Goal: Use online tool/utility: Utilize a website feature to perform a specific function

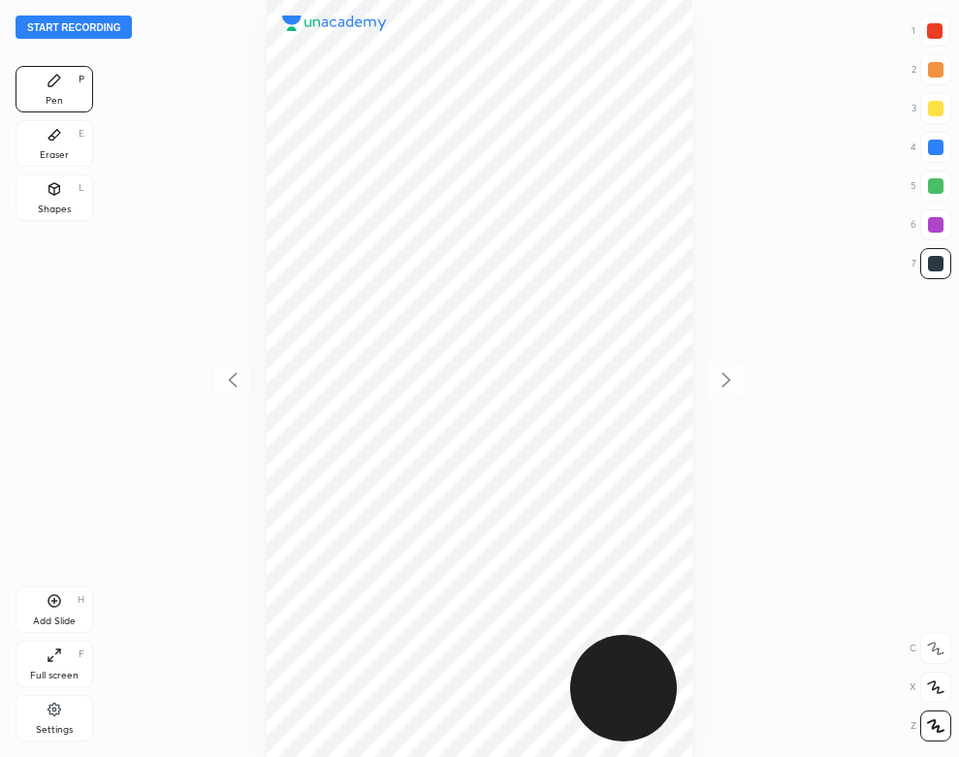
scroll to position [757, 649]
click at [189, 90] on div at bounding box center [479, 378] width 649 height 757
click at [124, 25] on button "Start recording" at bounding box center [74, 27] width 116 height 23
click at [62, 704] on div "Settings" at bounding box center [55, 718] width 78 height 47
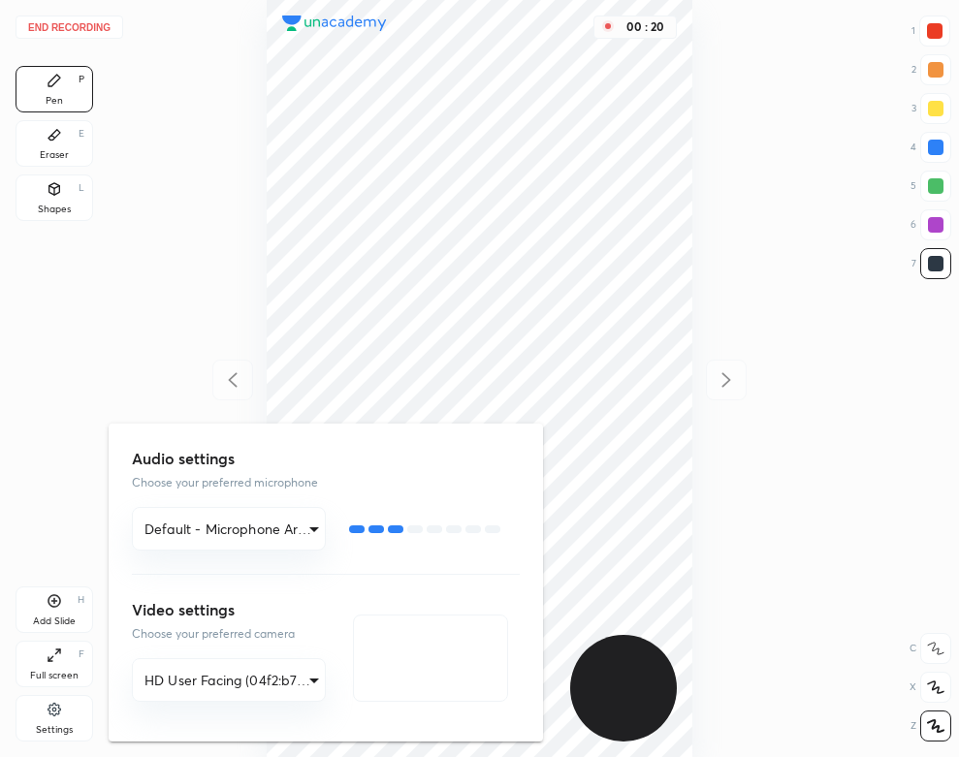
click at [118, 318] on div at bounding box center [479, 378] width 959 height 757
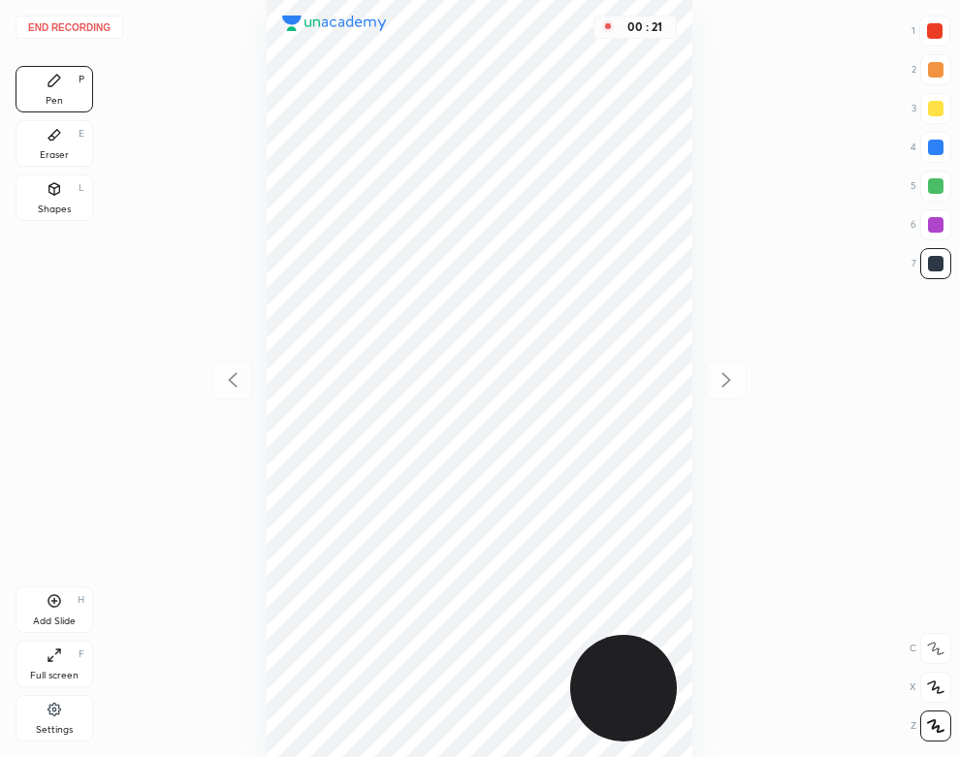
click at [127, 315] on div "End recording 1 2 3 4 5 6 7 R O A L C X Z Erase all C X Z Pen P Eraser E Shapes…" at bounding box center [479, 378] width 959 height 757
click at [45, 134] on div "Eraser E" at bounding box center [55, 143] width 78 height 47
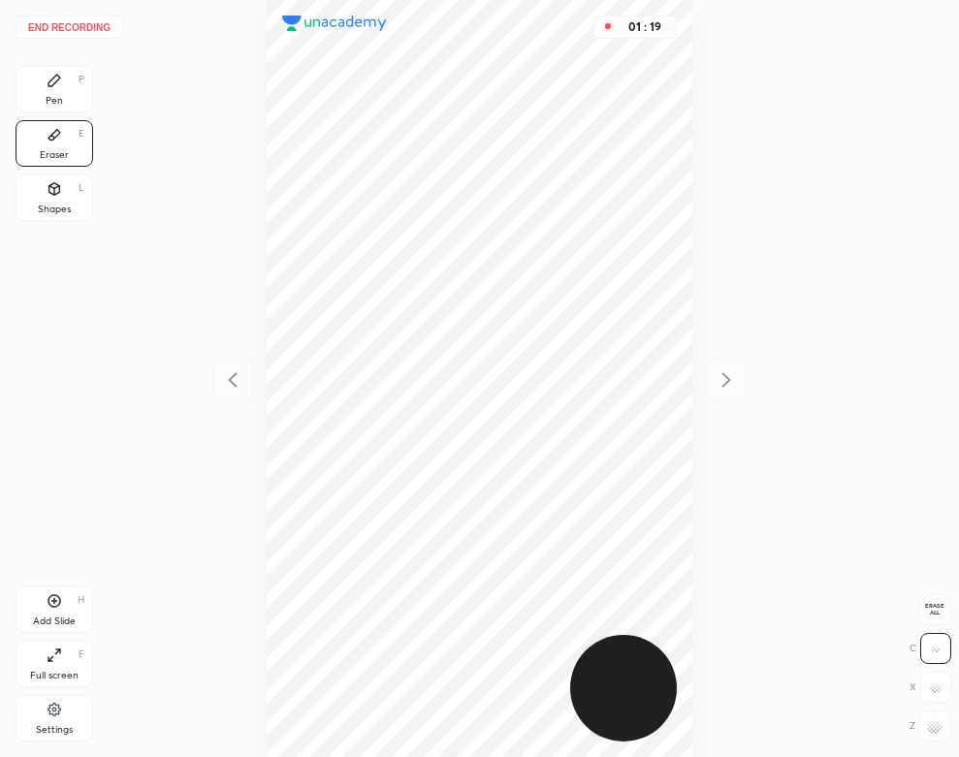
click at [20, 76] on div "Pen P" at bounding box center [55, 89] width 78 height 47
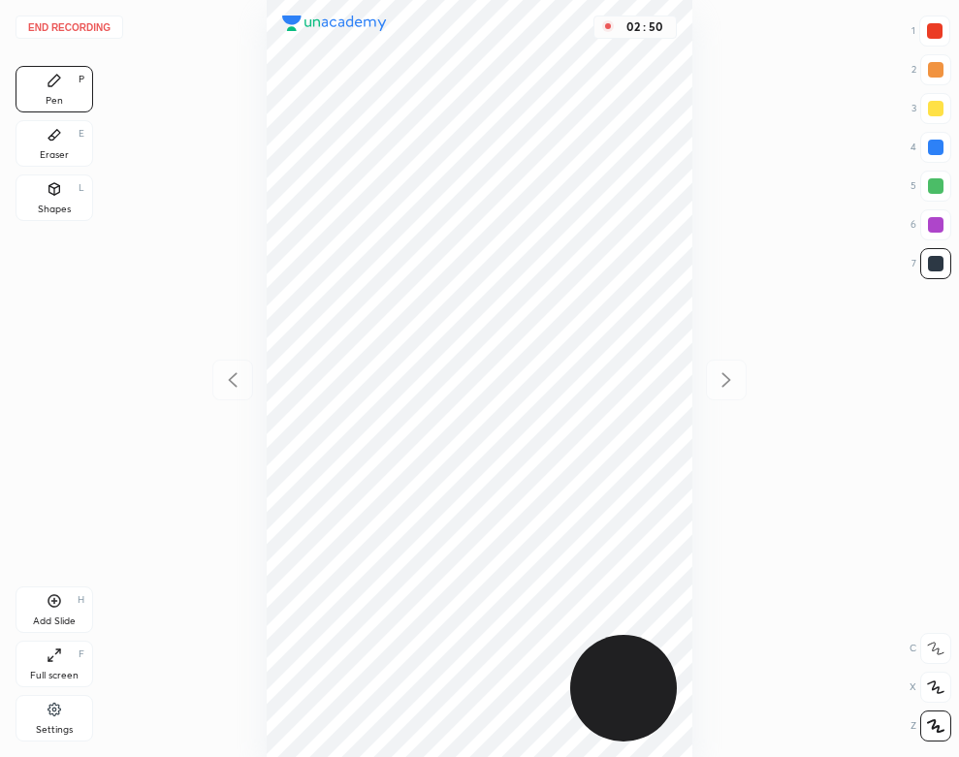
click at [48, 150] on div "Eraser" at bounding box center [54, 155] width 29 height 10
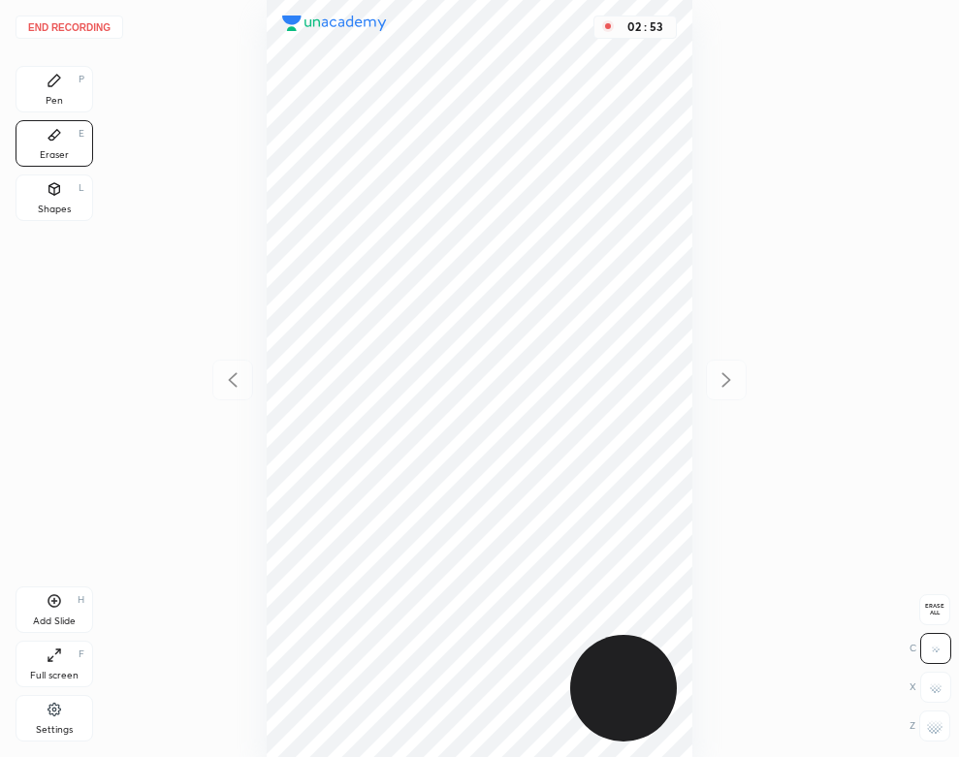
click at [93, 114] on div "End recording 1 2 3 4 5 6 7 R O A L C X Z Erase all C X Z Pen P Eraser E Shapes…" at bounding box center [479, 378] width 959 height 757
click at [62, 99] on div "Pen P" at bounding box center [55, 89] width 78 height 47
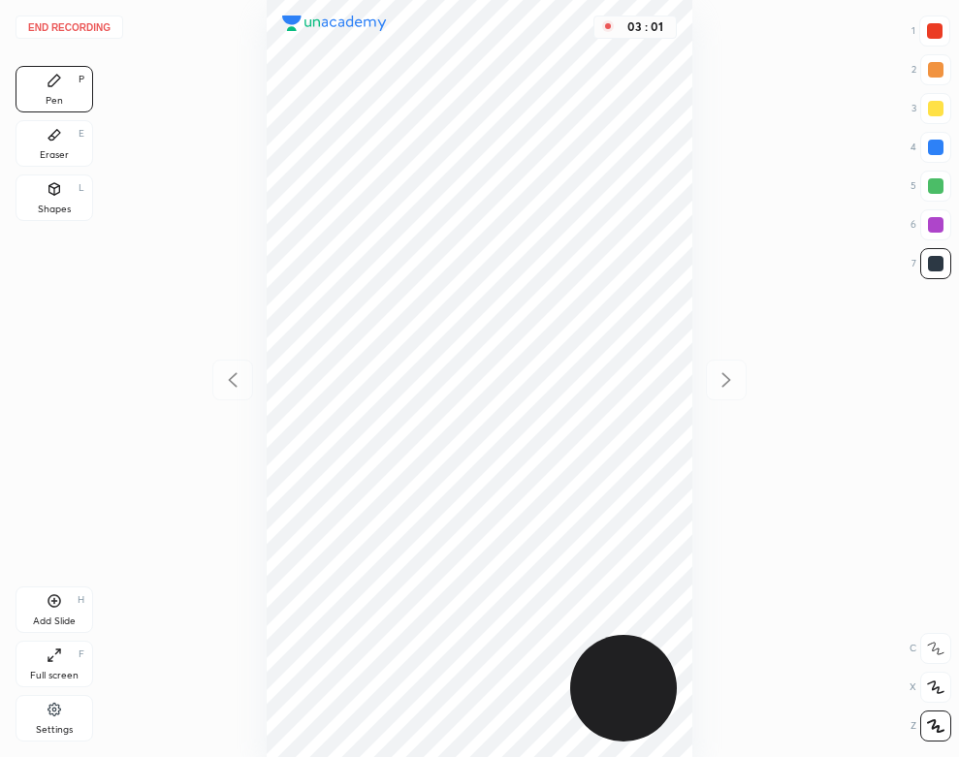
click at [84, 611] on div "Add Slide H" at bounding box center [55, 609] width 78 height 47
click at [693, 114] on div "03 : 26" at bounding box center [479, 378] width 649 height 757
click at [52, 126] on div "Eraser E" at bounding box center [55, 143] width 78 height 47
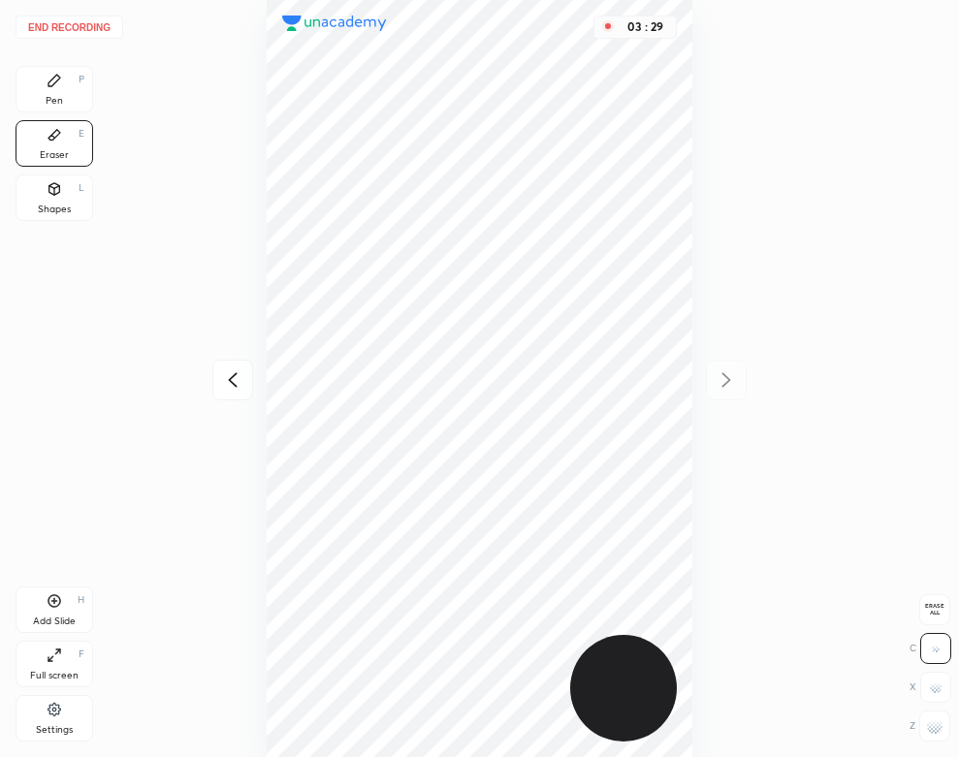
click at [49, 102] on div "Pen" at bounding box center [54, 101] width 17 height 10
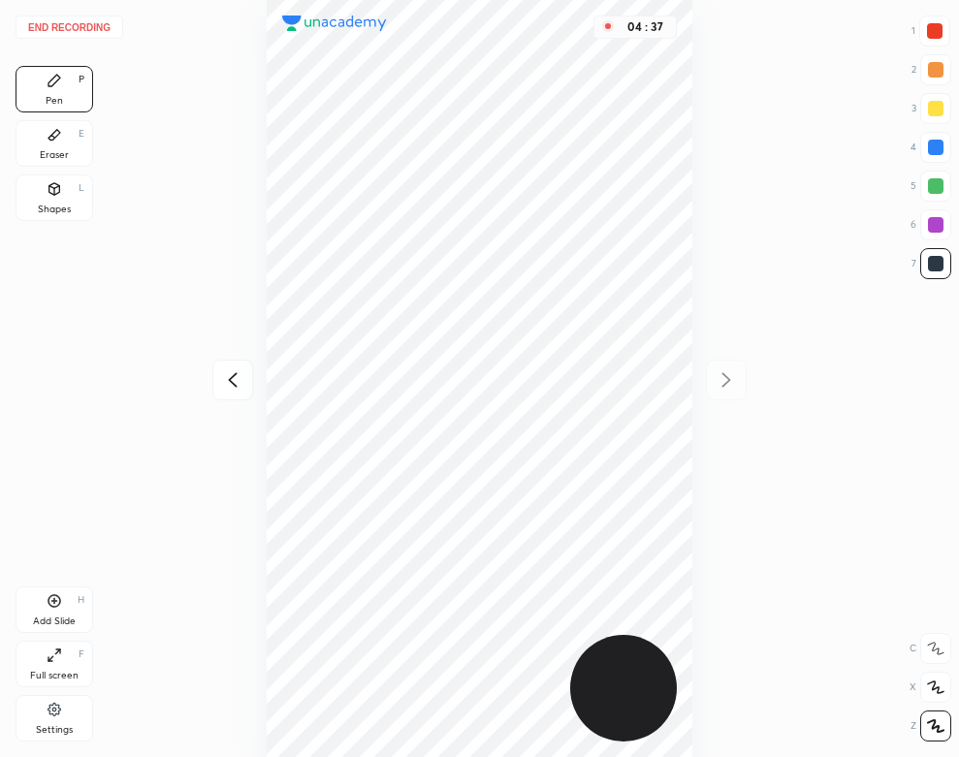
click at [93, 19] on button "End recording" at bounding box center [70, 27] width 108 height 23
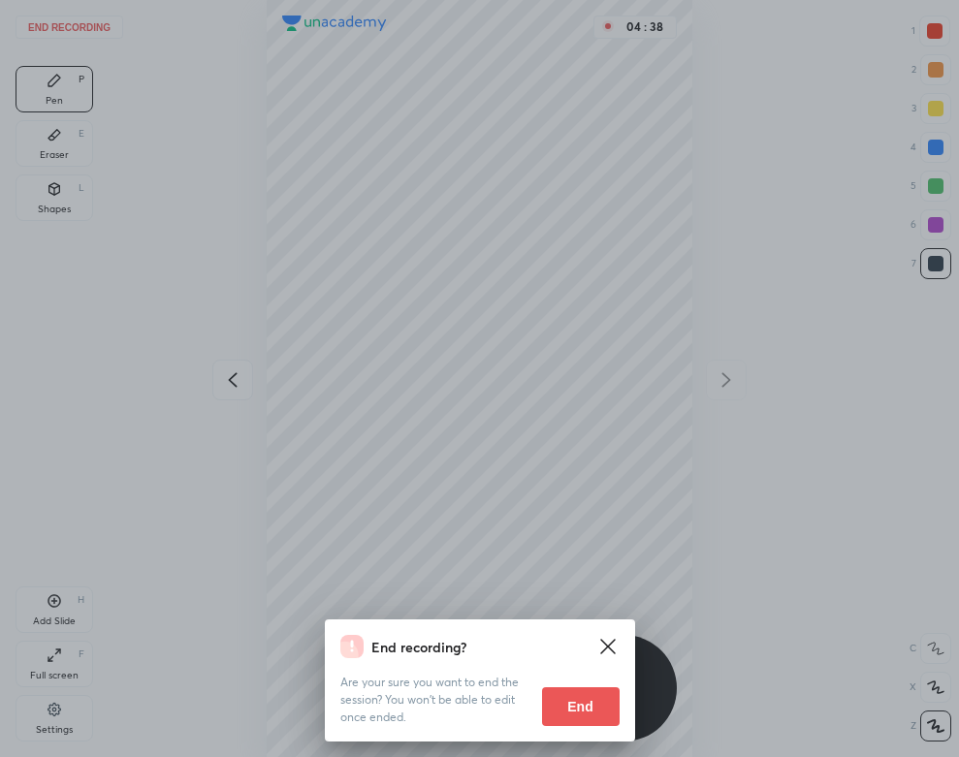
click at [567, 700] on button "End" at bounding box center [581, 706] width 78 height 39
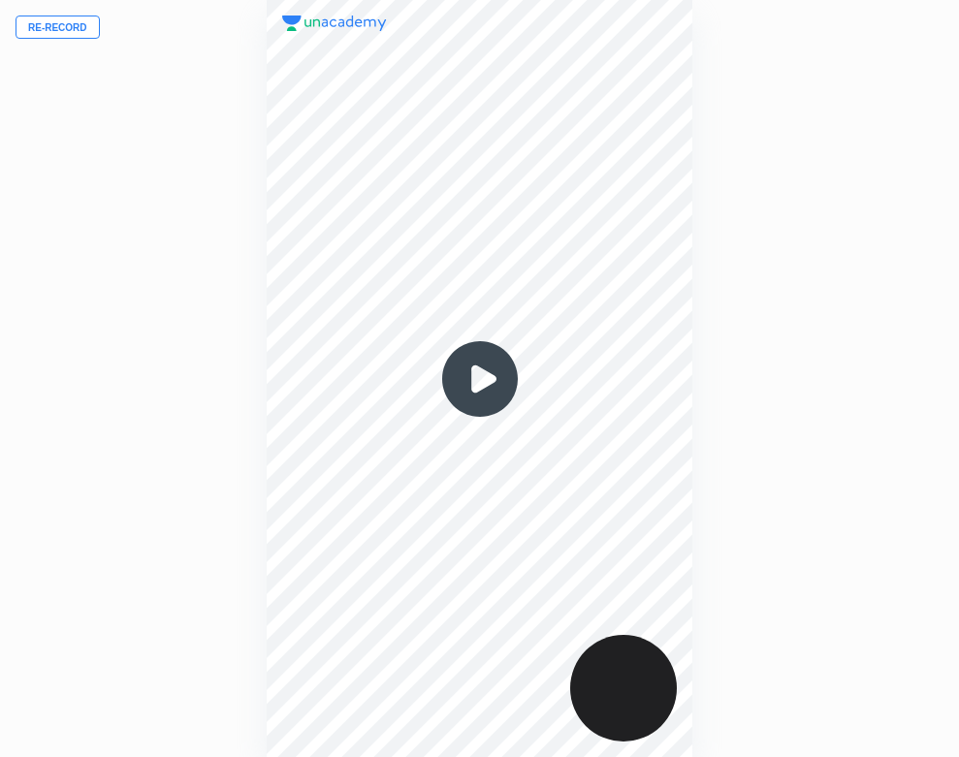
click at [524, 357] on img at bounding box center [479, 379] width 93 height 93
